Goal: Task Accomplishment & Management: Use online tool/utility

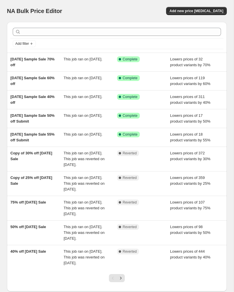
click at [189, 12] on span "Add new price [MEDICAL_DATA]" at bounding box center [197, 11] width 54 height 5
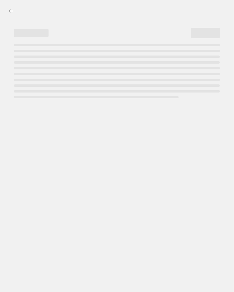
select select "percentage"
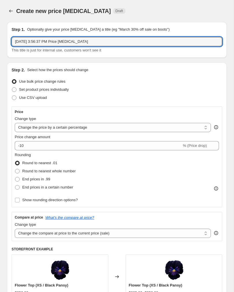
click at [122, 46] on input "Oct 3, 2025 at 3:56:37 PM Price change job" at bounding box center [117, 41] width 211 height 9
click at [122, 43] on input "Oct 3, 2025 at 3:56:37 PM Price change job" at bounding box center [117, 41] width 211 height 9
click at [123, 43] on input "Oct 3, 2025 at 3:56:37 PM Price change job" at bounding box center [117, 41] width 211 height 9
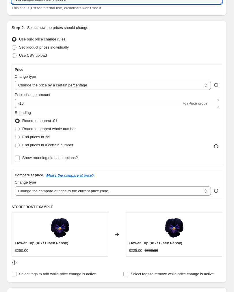
scroll to position [42, 0]
type input "Oct sample sale. Newly added"
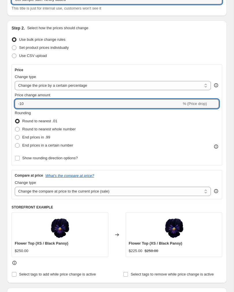
click at [130, 107] on input "-10" at bounding box center [98, 103] width 167 height 9
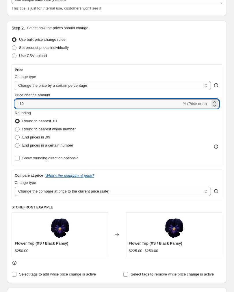
type input "-1"
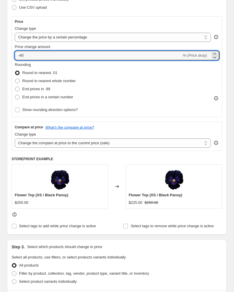
scroll to position [91, 0]
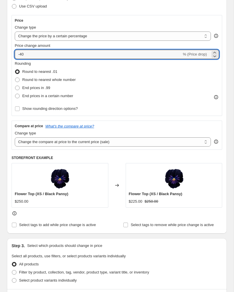
type input "-40"
click at [149, 144] on select "Change the compare at price to the current price (sale) Change the compare at p…" at bounding box center [113, 141] width 196 height 9
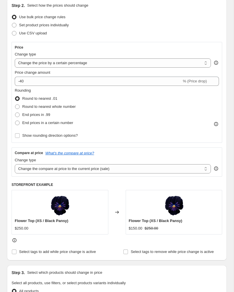
scroll to position [59, 0]
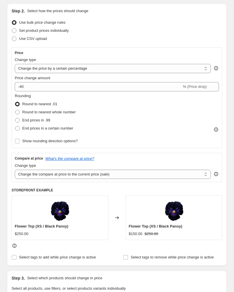
click at [73, 113] on span "Round to nearest whole number" at bounding box center [49, 112] width 54 height 4
click at [15, 110] on input "Round to nearest whole number" at bounding box center [15, 110] width 0 height 0
radio input "true"
click at [140, 151] on div "Price Change type Change the price to a certain amount Change the price by a ce…" at bounding box center [117, 114] width 211 height 135
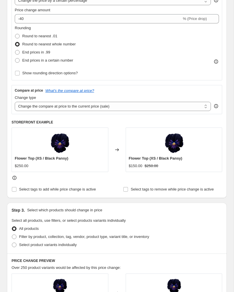
scroll to position [150, 0]
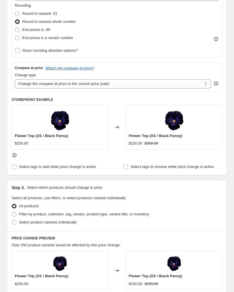
click at [15, 221] on span at bounding box center [14, 222] width 5 height 5
click at [12, 220] on input "Select product variants individually" at bounding box center [12, 220] width 0 height 0
radio input "true"
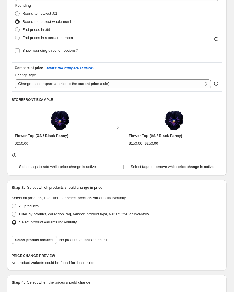
click at [16, 214] on span at bounding box center [14, 214] width 5 height 5
click at [12, 212] on input "Filter by product, collection, tag, vendor, product type, variant title, or inv…" at bounding box center [12, 212] width 0 height 0
radio input "true"
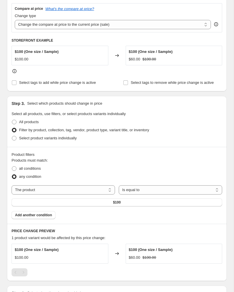
scroll to position [210, 0]
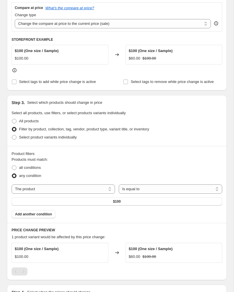
click at [102, 192] on select "The product The product's collection The product's tag The product's vendor The…" at bounding box center [64, 189] width 104 height 9
select select "collection"
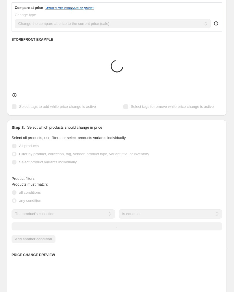
click at [83, 97] on div at bounding box center [117, 95] width 211 height 6
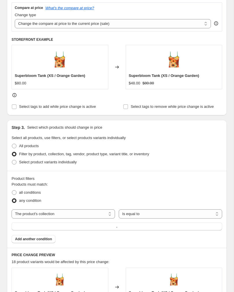
click at [134, 218] on select "Is equal to Is not equal to" at bounding box center [171, 213] width 104 height 9
click at [106, 230] on button "." at bounding box center [117, 226] width 211 height 8
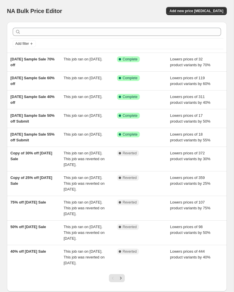
click at [192, 15] on button "Add new price [MEDICAL_DATA]" at bounding box center [196, 11] width 61 height 8
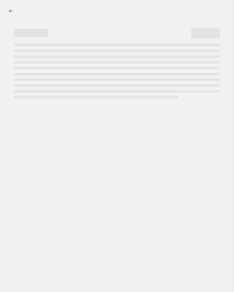
select select "percentage"
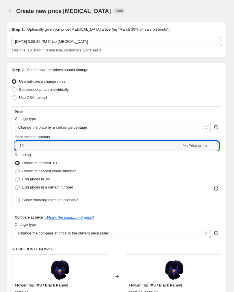
click at [125, 149] on input "-10" at bounding box center [98, 145] width 167 height 9
type input "-1"
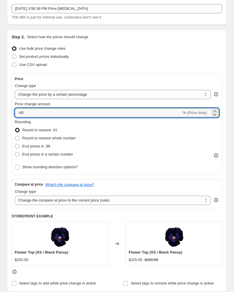
scroll to position [34, 0]
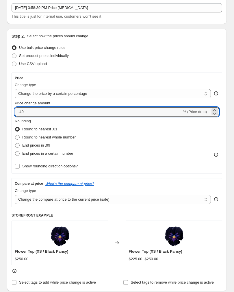
type input "-40"
click at [19, 141] on label "Round to nearest whole number" at bounding box center [45, 137] width 61 height 8
click at [15, 135] on input "Round to nearest whole number" at bounding box center [15, 135] width 0 height 0
radio input "true"
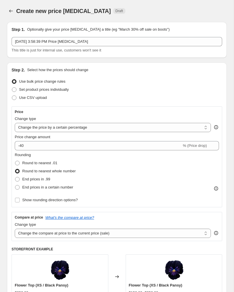
scroll to position [0, 0]
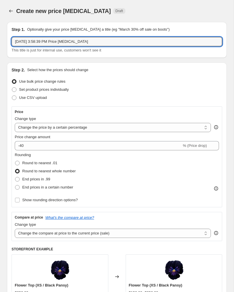
click at [197, 43] on input "[DATE] 3:58:39 PM Price [MEDICAL_DATA]" at bounding box center [117, 41] width 211 height 9
click at [200, 40] on input "[DATE] 3:58:39 PM Price [MEDICAL_DATA]" at bounding box center [117, 41] width 211 height 9
click at [190, 44] on input "Oct sample sale. Newly addedjob" at bounding box center [117, 41] width 211 height 9
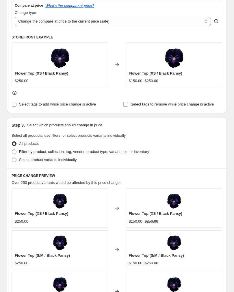
scroll to position [213, 0]
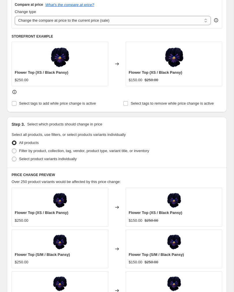
type input "Oct sample sale. Newly added"
click at [14, 154] on span at bounding box center [14, 150] width 5 height 5
click at [12, 149] on input "Filter by product, collection, tag, vendor, product type, variant title, or inv…" at bounding box center [12, 149] width 0 height 0
radio input "true"
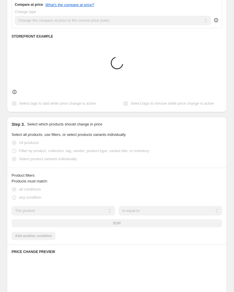
click at [14, 154] on span at bounding box center [14, 150] width 5 height 5
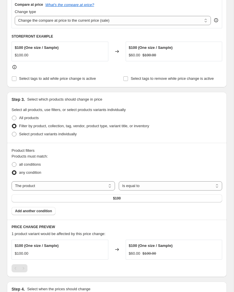
click at [20, 167] on span "all conditions" at bounding box center [30, 165] width 22 height 6
click at [12, 163] on input "all conditions" at bounding box center [12, 162] width 0 height 0
radio input "true"
click at [14, 176] on label "any condition" at bounding box center [27, 173] width 30 height 8
click at [12, 171] on input "any condition" at bounding box center [12, 170] width 0 height 0
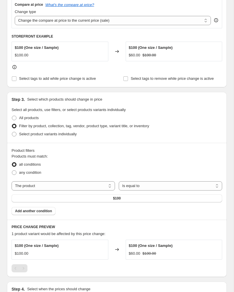
radio input "true"
click at [19, 191] on select "The product The product's collection The product's tag The product's vendor The…" at bounding box center [64, 185] width 104 height 9
select select "collection"
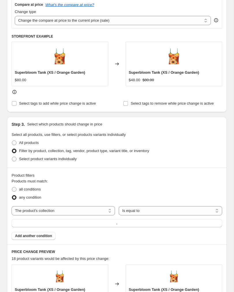
click at [140, 227] on button "." at bounding box center [117, 223] width 211 height 8
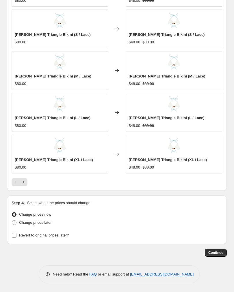
scroll to position [510, 0]
click at [51, 226] on label "Change prices later" at bounding box center [32, 223] width 40 height 8
click at [12, 221] on input "Change prices later" at bounding box center [12, 220] width 0 height 0
radio input "true"
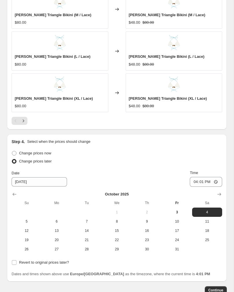
scroll to position [575, 0]
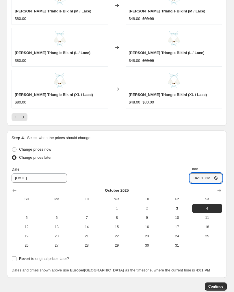
click at [206, 180] on input "16:01" at bounding box center [206, 178] width 32 height 10
type input "17:55"
click at [177, 211] on span "3" at bounding box center [177, 208] width 25 height 5
type input "[DATE]"
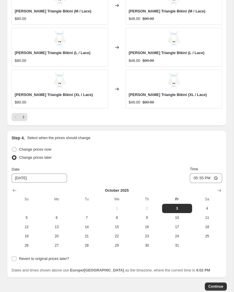
click at [209, 290] on button "Continue" at bounding box center [216, 287] width 22 height 8
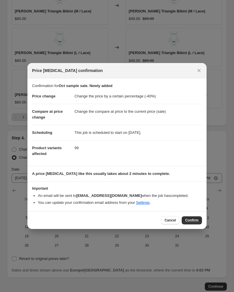
click at [188, 222] on span "Confirm" at bounding box center [191, 220] width 13 height 5
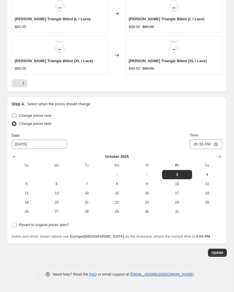
scroll to position [644, 0]
click at [215, 254] on span "Update" at bounding box center [218, 253] width 12 height 5
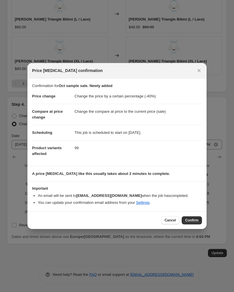
click at [189, 224] on button "Confirm" at bounding box center [192, 220] width 20 height 8
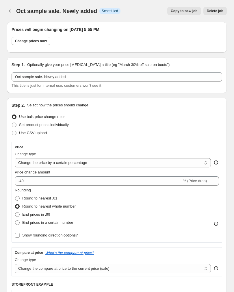
scroll to position [0, 0]
